Goal: Task Accomplishment & Management: Use online tool/utility

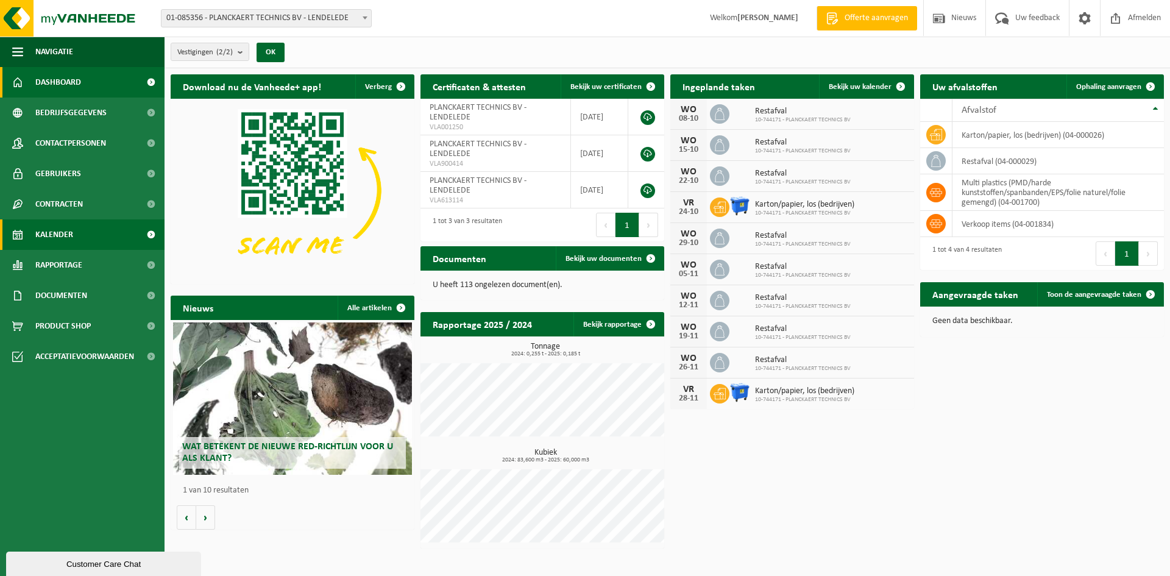
click at [63, 235] on span "Kalender" at bounding box center [54, 234] width 38 height 30
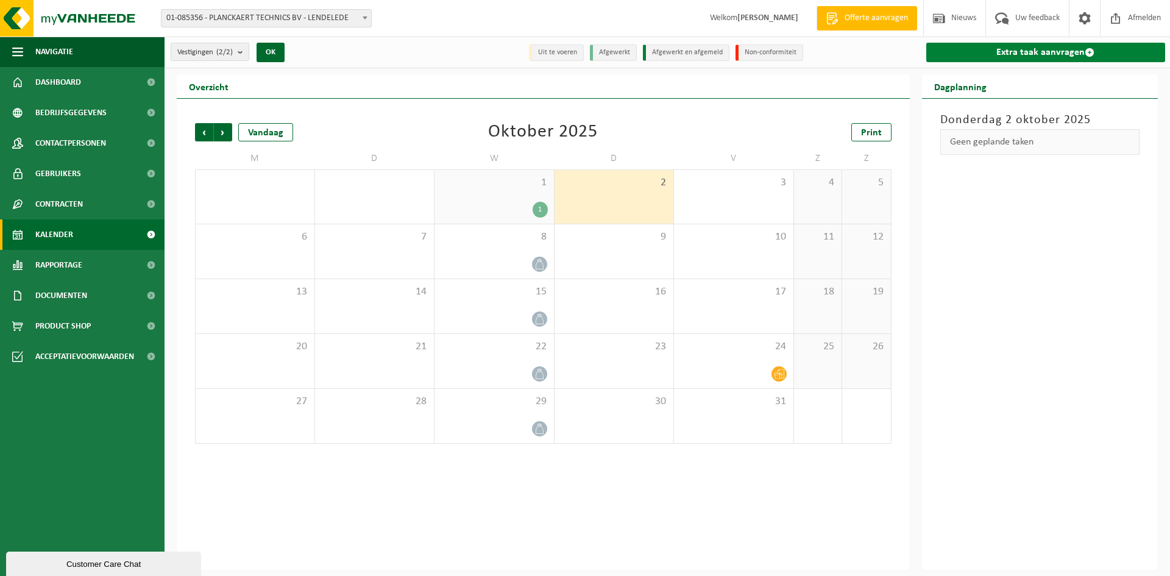
click at [1058, 50] on link "Extra taak aanvragen" at bounding box center [1045, 52] width 239 height 19
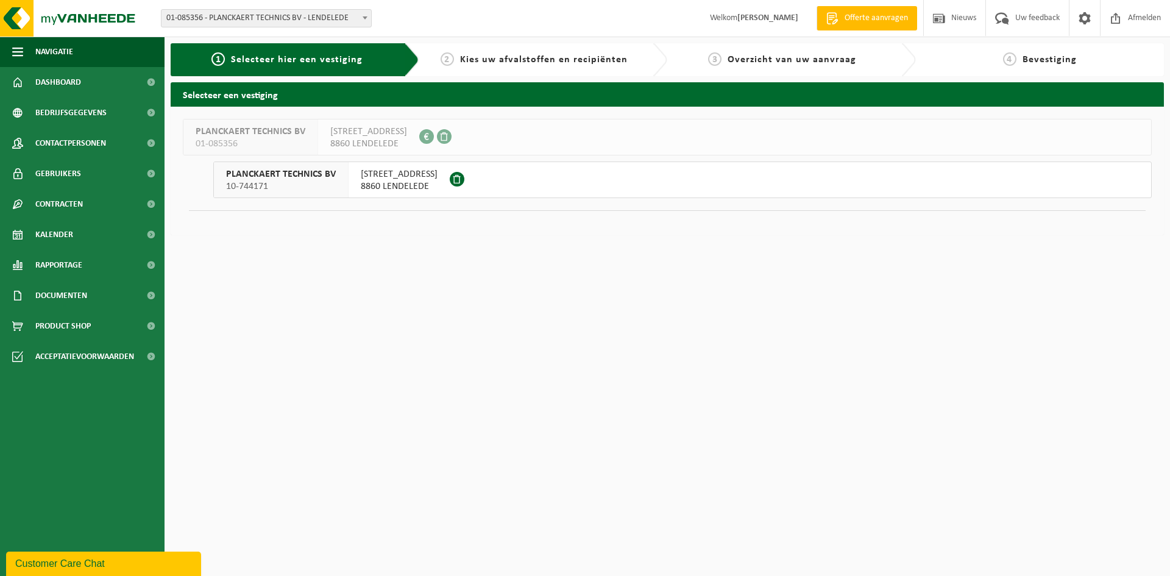
click at [270, 179] on span "PLANCKAERT TECHNICS BV" at bounding box center [281, 174] width 110 height 12
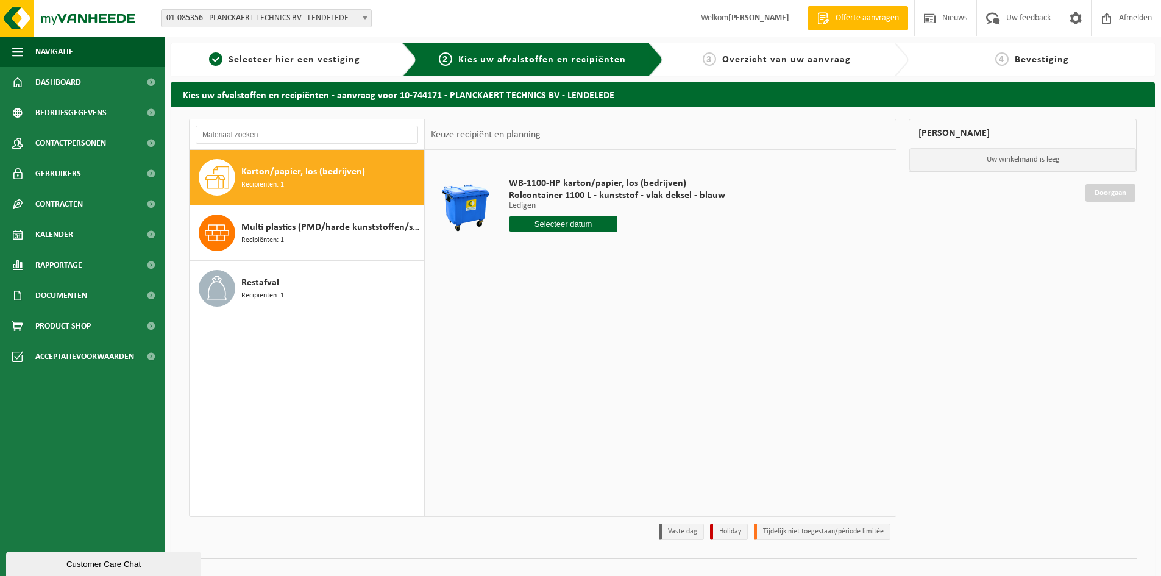
click at [256, 179] on span "Recipiënten: 1" at bounding box center [262, 185] width 43 height 12
click at [571, 229] on input "text" at bounding box center [563, 223] width 108 height 15
click at [609, 314] on div "10" at bounding box center [605, 312] width 21 height 19
type input "Van 2025-10-10"
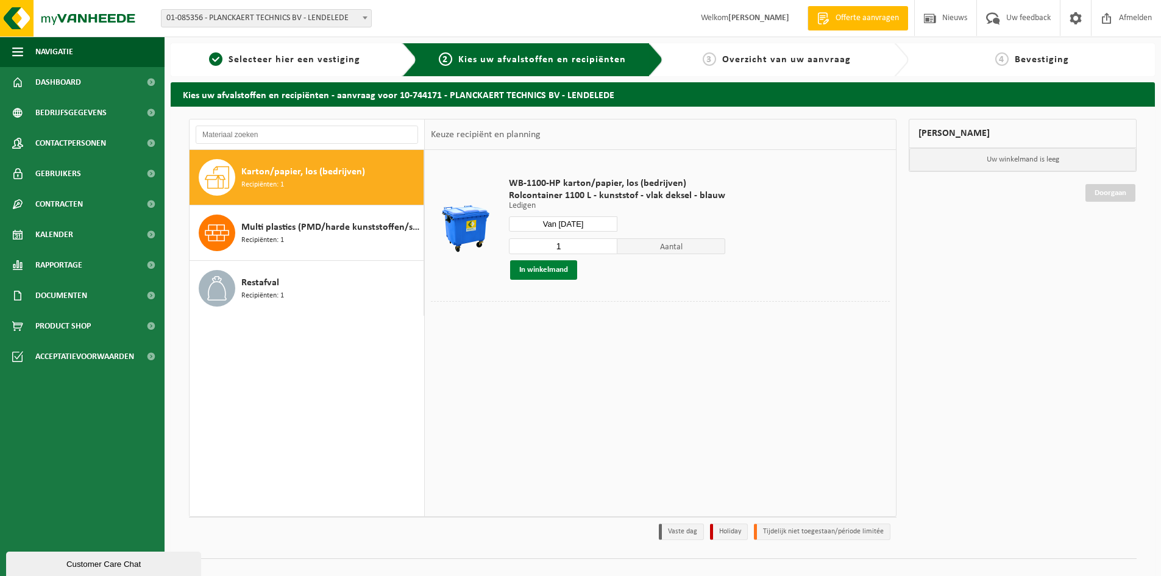
click at [549, 272] on button "In winkelmand" at bounding box center [543, 269] width 67 height 19
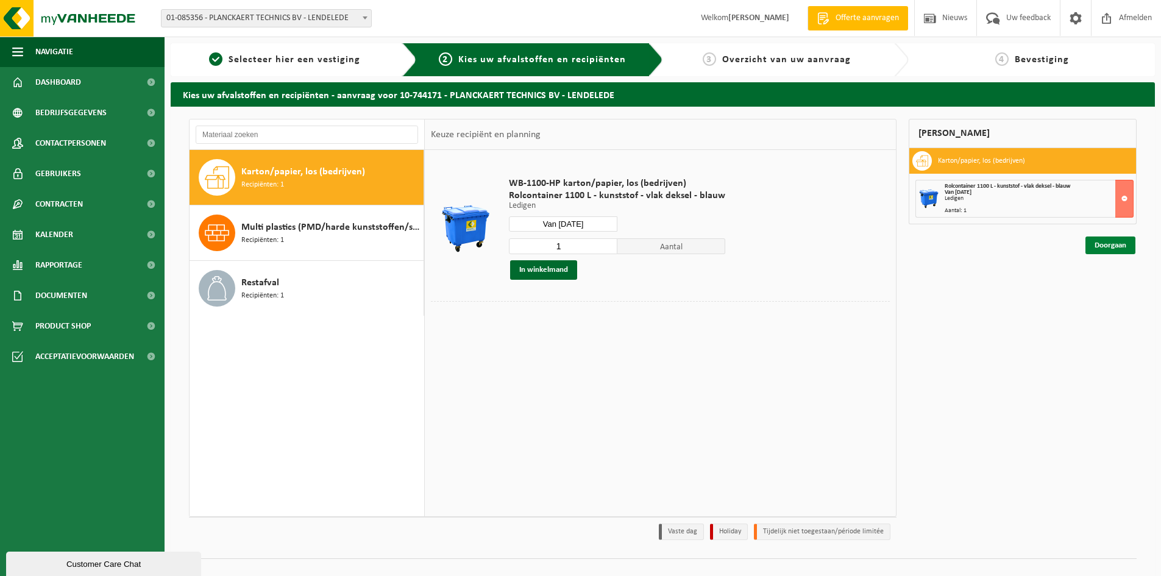
click at [1095, 246] on link "Doorgaan" at bounding box center [1110, 245] width 50 height 18
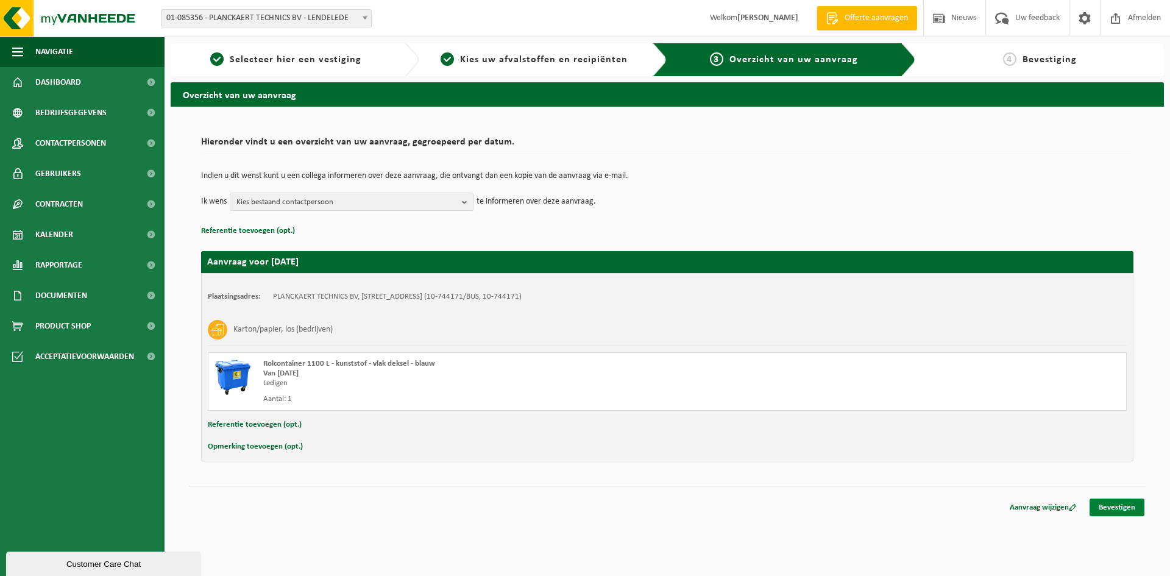
click at [1117, 510] on link "Bevestigen" at bounding box center [1116, 507] width 55 height 18
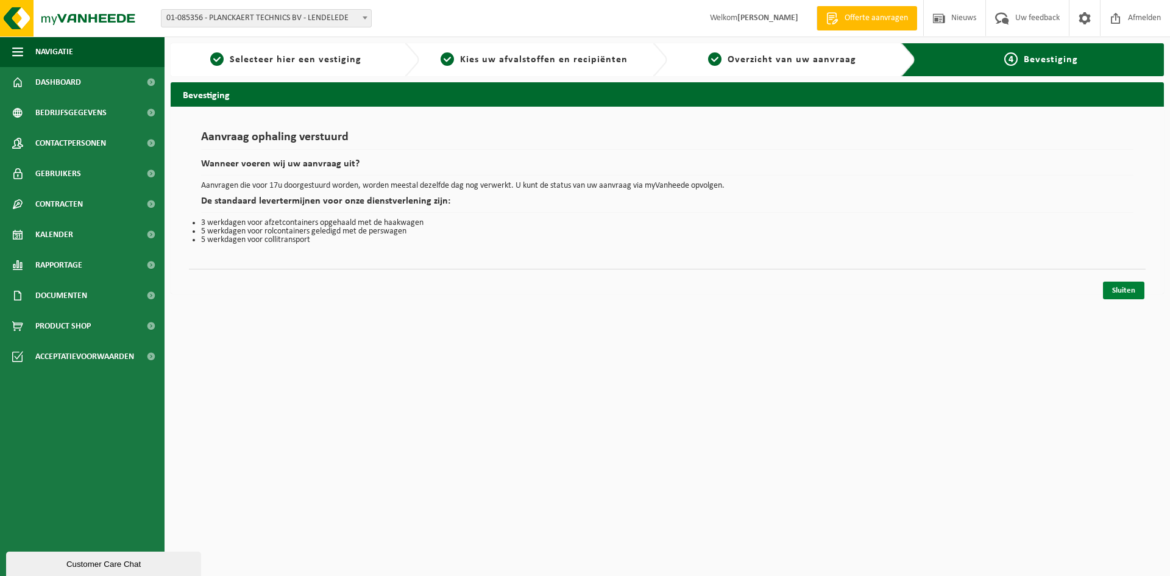
click at [1118, 291] on link "Sluiten" at bounding box center [1123, 290] width 41 height 18
